Goal: Complete application form

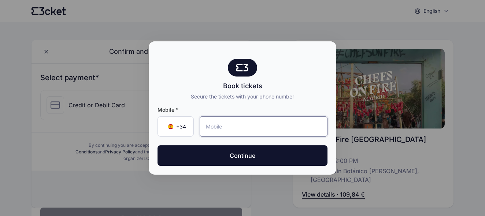
click at [220, 128] on input "tel" at bounding box center [263, 126] width 128 height 20
click at [216, 125] on input "tel" at bounding box center [263, 126] width 128 height 20
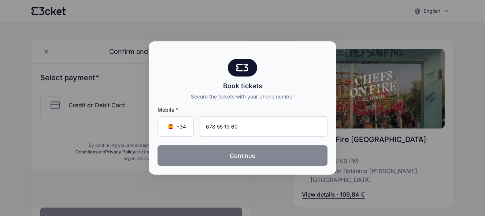
type input "678 55 19 60"
click at [230, 150] on button "Continue" at bounding box center [242, 155] width 170 height 20
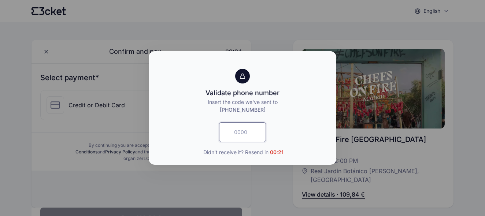
click at [241, 138] on input "text" at bounding box center [242, 132] width 47 height 20
type input "9211"
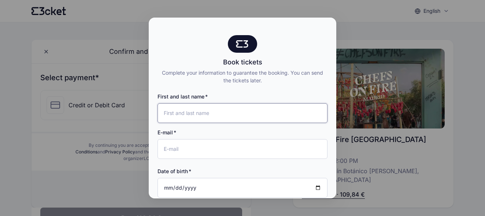
click at [218, 114] on input "First and last name" at bounding box center [242, 113] width 170 height 20
type input "[PERSON_NAME]"
type input "G"
type input "R"
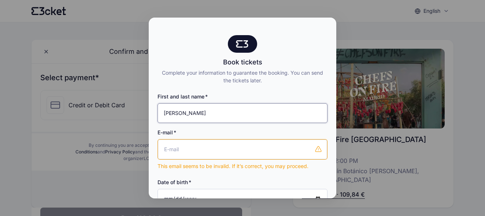
click at [215, 107] on input "[PERSON_NAME]" at bounding box center [242, 113] width 170 height 20
click at [212, 115] on input "[PERSON_NAME]" at bounding box center [242, 113] width 170 height 20
type input "[PERSON_NAME] [PERSON_NAME]"
click at [201, 149] on input "E-mail" at bounding box center [242, 149] width 169 height 20
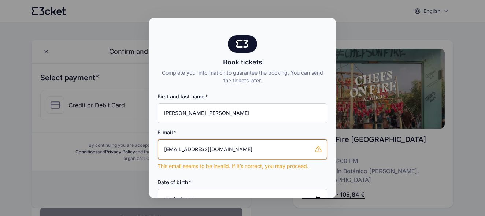
click at [218, 144] on input "[EMAIL_ADDRESS][DOMAIN_NAME]" at bounding box center [242, 149] width 169 height 20
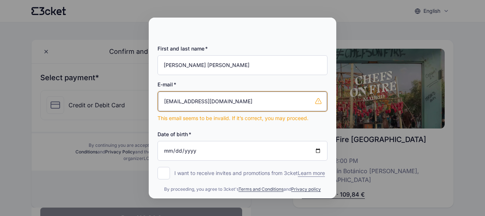
scroll to position [59, 0]
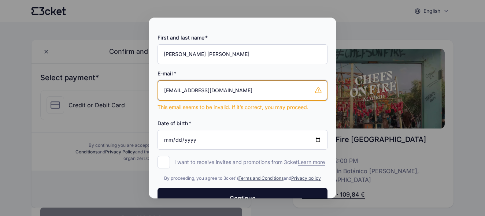
type input "[EMAIL_ADDRESS][DOMAIN_NAME]"
click at [206, 139] on input "Date of birth" at bounding box center [242, 140] width 170 height 20
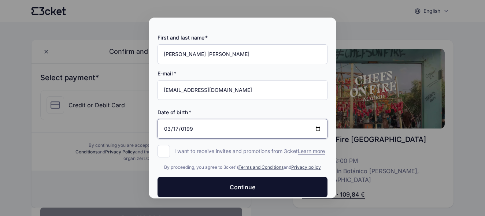
type input "[DATE]"
click at [163, 150] on input "I want to receive invites and promotions from 3cket Learn more form.register.op…" at bounding box center [163, 151] width 12 height 12
checkbox input "true"
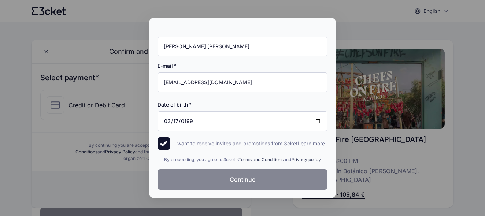
click at [222, 177] on button "Continue" at bounding box center [242, 179] width 170 height 20
